Goal: Task Accomplishment & Management: Manage account settings

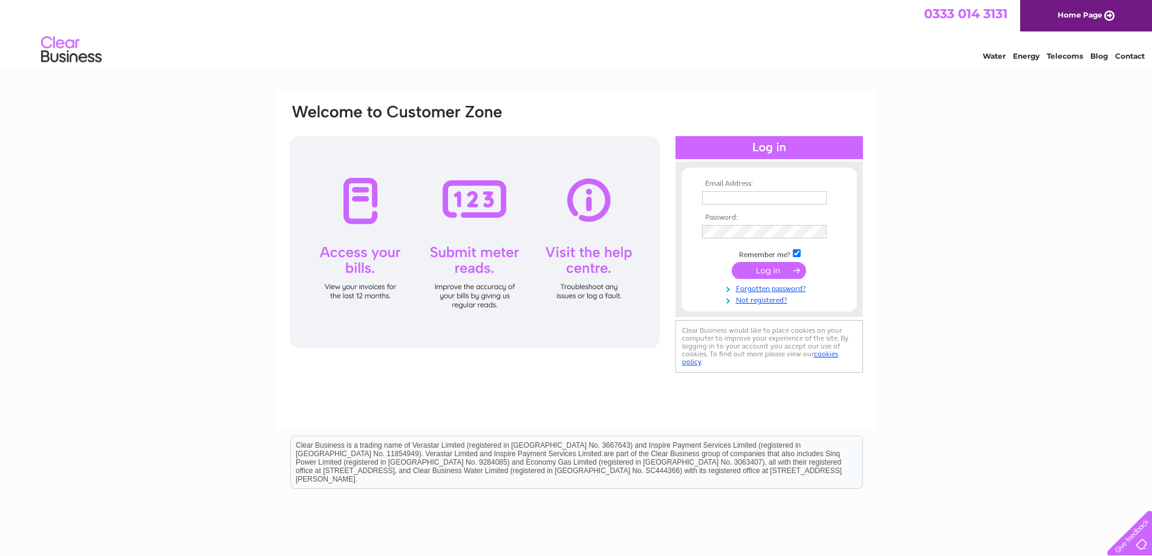
type input "grahamknight_1@hotmail.com"
click at [761, 271] on input "submit" at bounding box center [769, 270] width 74 height 17
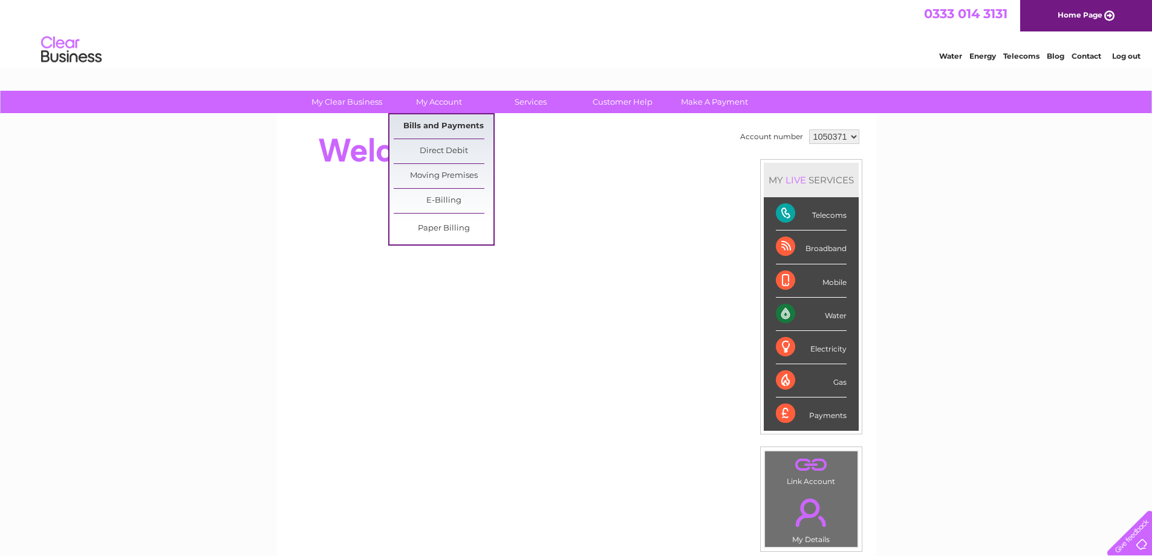
click at [442, 127] on link "Bills and Payments" at bounding box center [444, 126] width 100 height 24
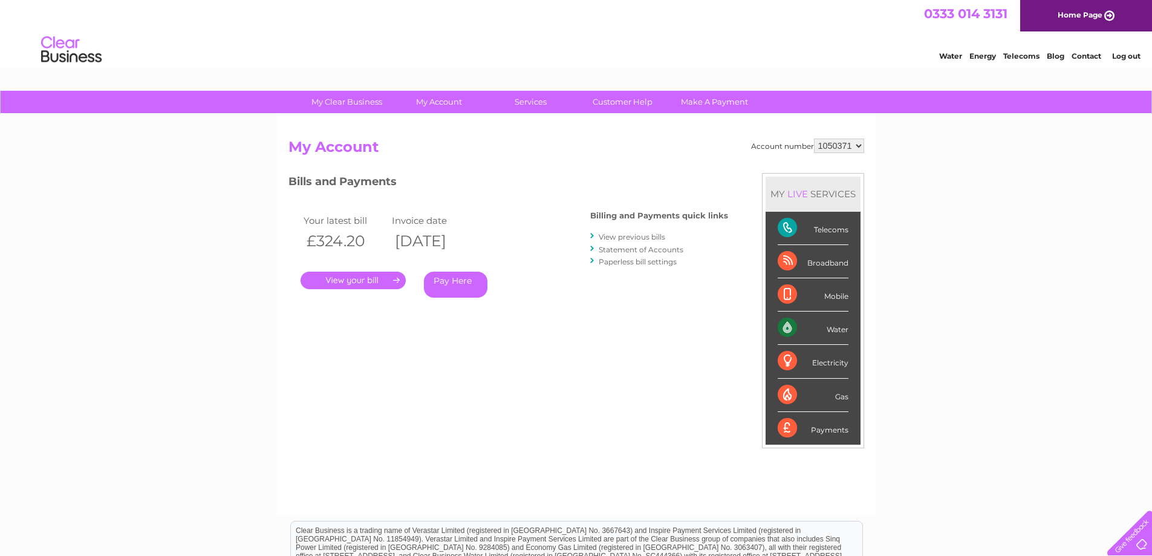
click at [367, 280] on link "." at bounding box center [353, 280] width 105 height 18
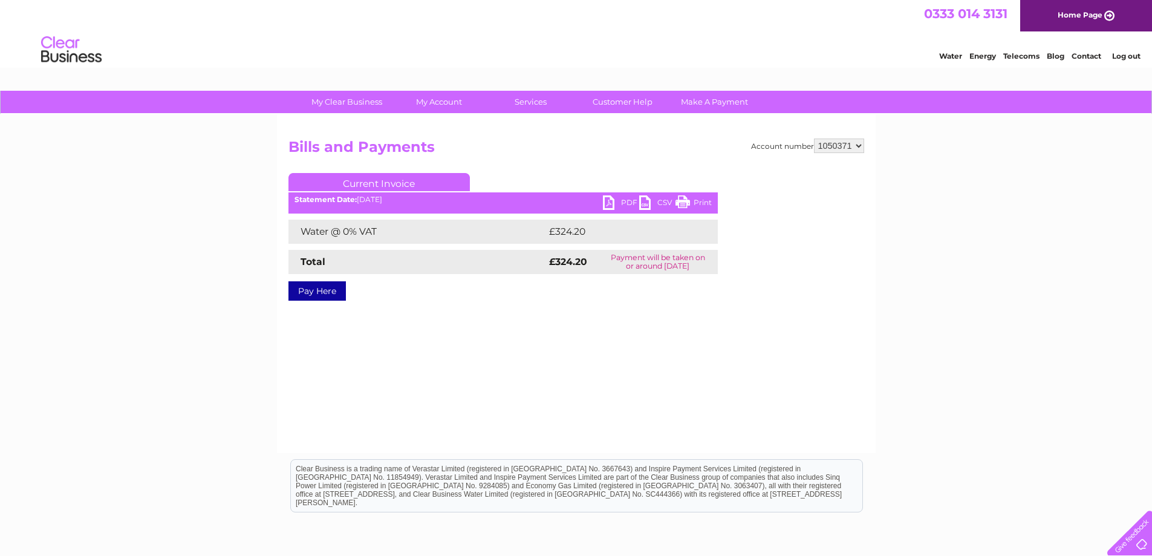
click at [630, 202] on link "PDF" at bounding box center [621, 204] width 36 height 18
drag, startPoint x: 1125, startPoint y: 77, endPoint x: 1160, endPoint y: 150, distance: 80.9
click at [1125, 60] on link "Log out" at bounding box center [1126, 55] width 28 height 9
